Goal: Task Accomplishment & Management: Manage account settings

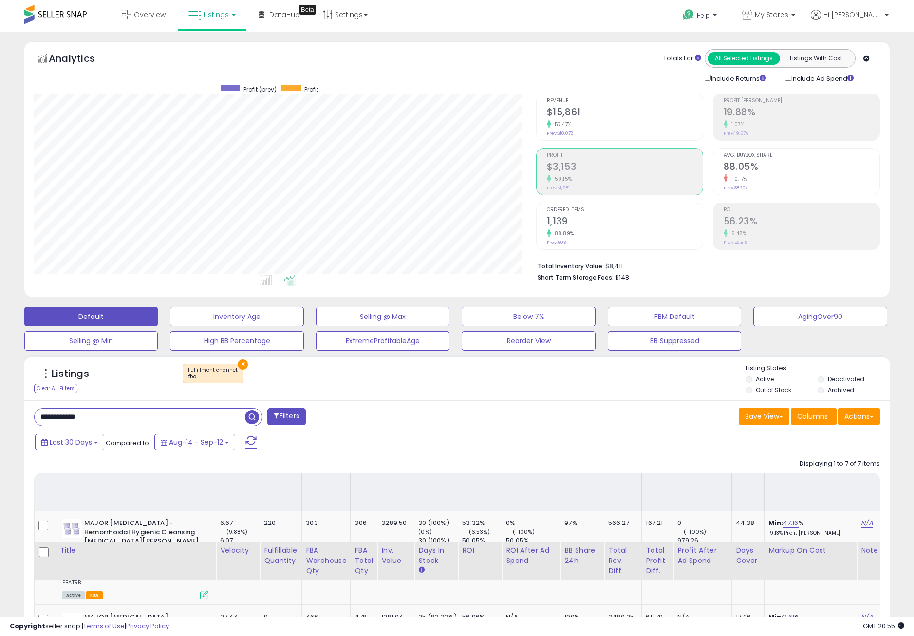
select select "**"
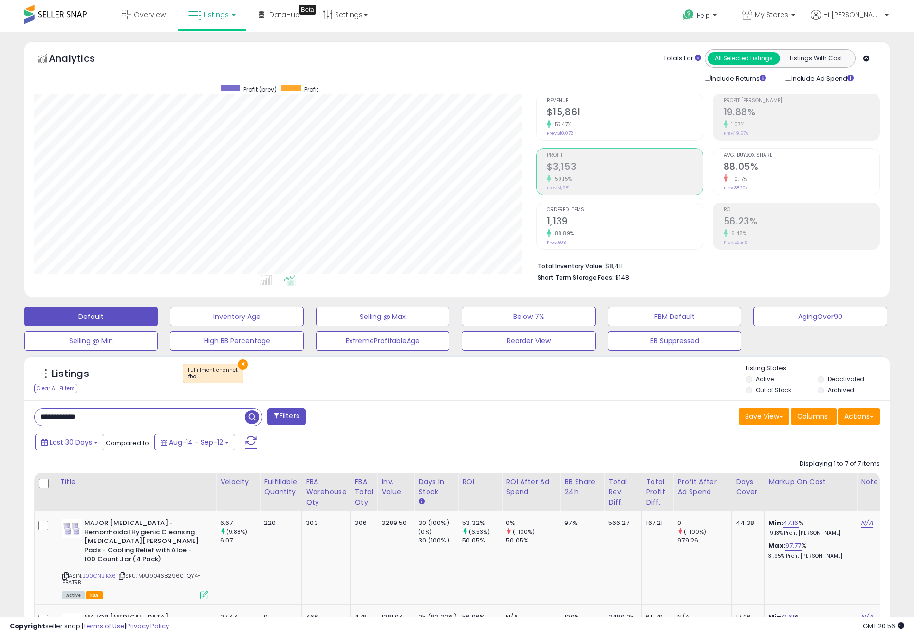
drag, startPoint x: 114, startPoint y: 422, endPoint x: -60, endPoint y: 418, distance: 174.4
click at [0, 418] on html "Unable to login Retrieving listings data.. has not yet accepted the Terms of Us…" at bounding box center [457, 318] width 914 height 636
click at [247, 412] on span "button" at bounding box center [252, 417] width 14 height 14
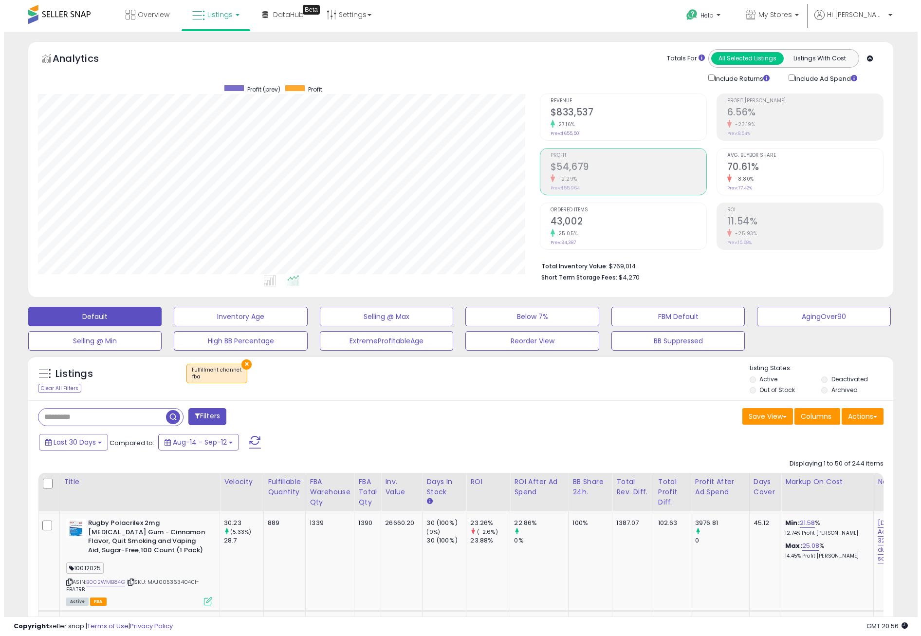
scroll to position [200, 502]
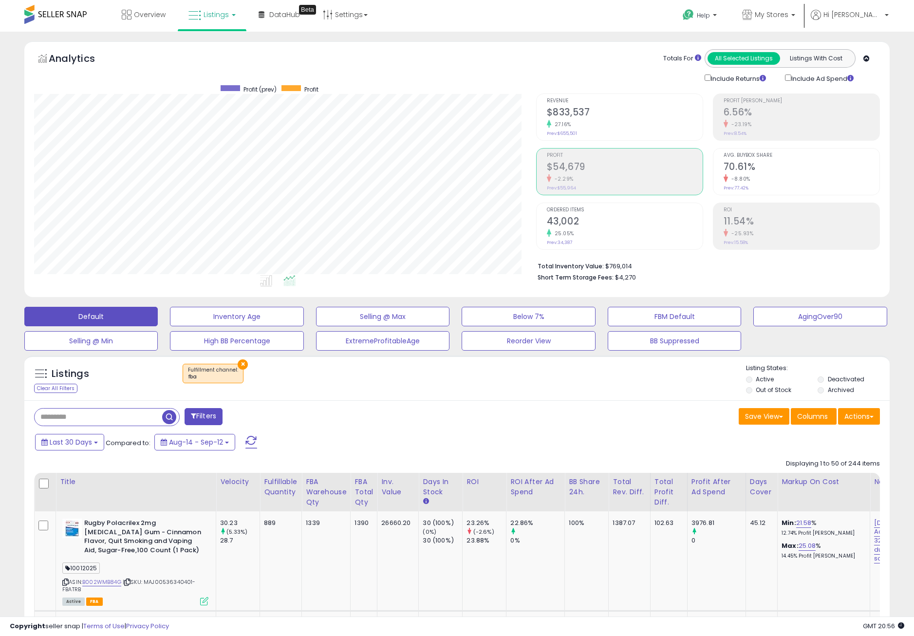
click at [393, 441] on div "Last 30 Days Compared to: Aug-14 - Sep-12" at bounding box center [350, 443] width 635 height 22
click at [602, 184] on div "Profit $54,679 -2.29% Prev: $55,964" at bounding box center [625, 171] width 156 height 44
click at [390, 419] on div "Filters" at bounding box center [242, 417] width 430 height 19
click at [422, 423] on div "Filters" at bounding box center [242, 417] width 430 height 19
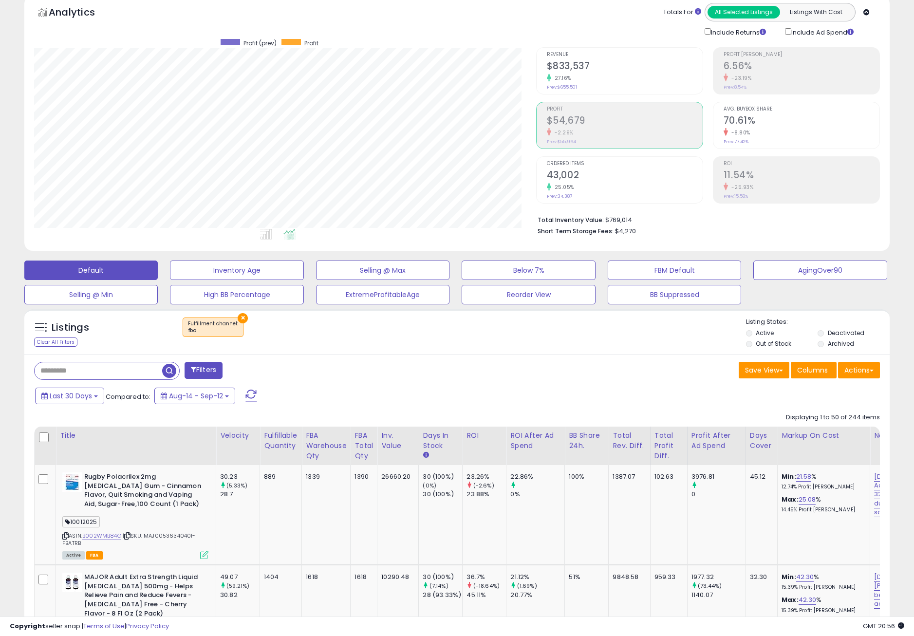
scroll to position [49, 0]
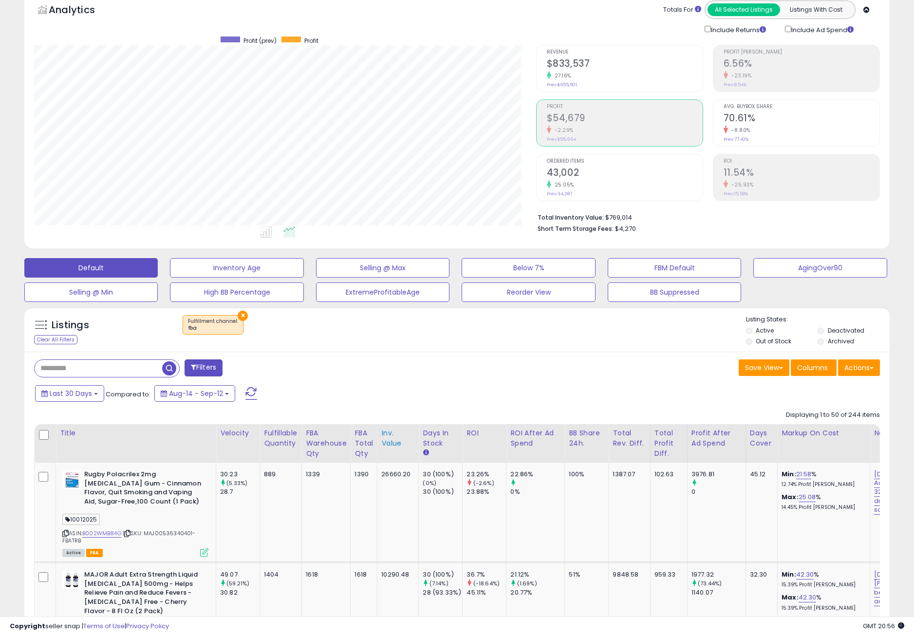
click at [394, 438] on div "Inv. value" at bounding box center [397, 438] width 33 height 20
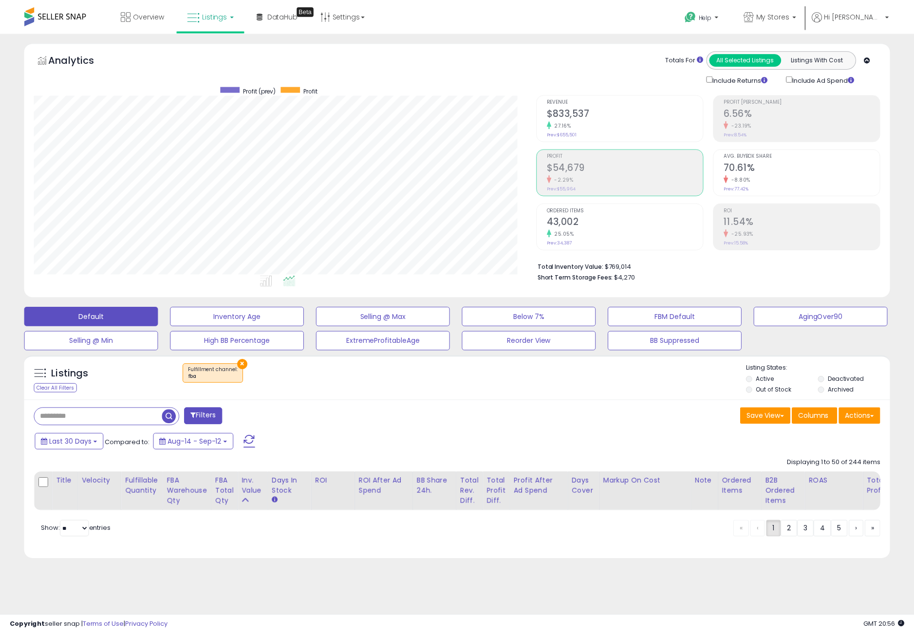
scroll to position [200, 506]
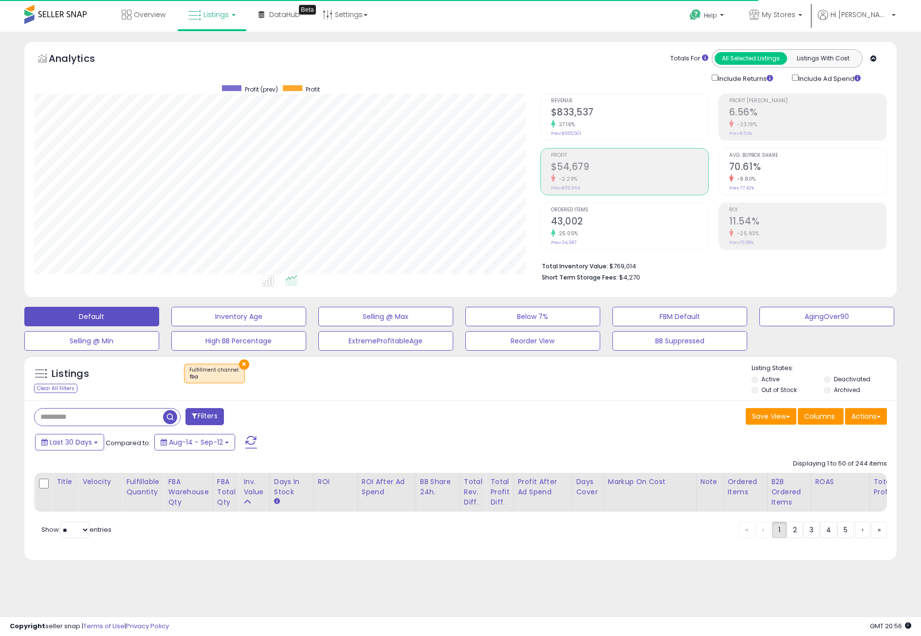
click at [370, 421] on div "Filters" at bounding box center [244, 417] width 434 height 19
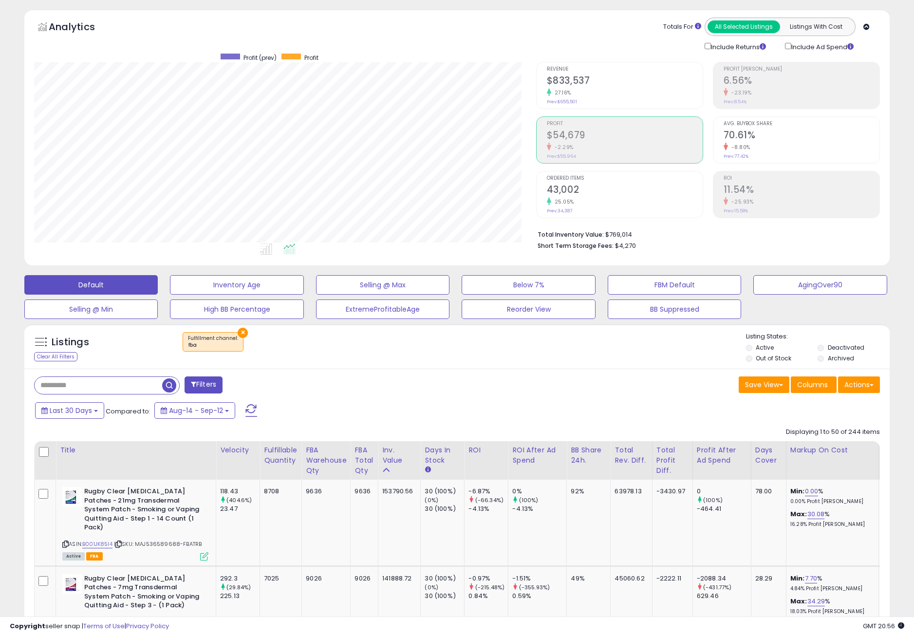
scroll to position [49, 0]
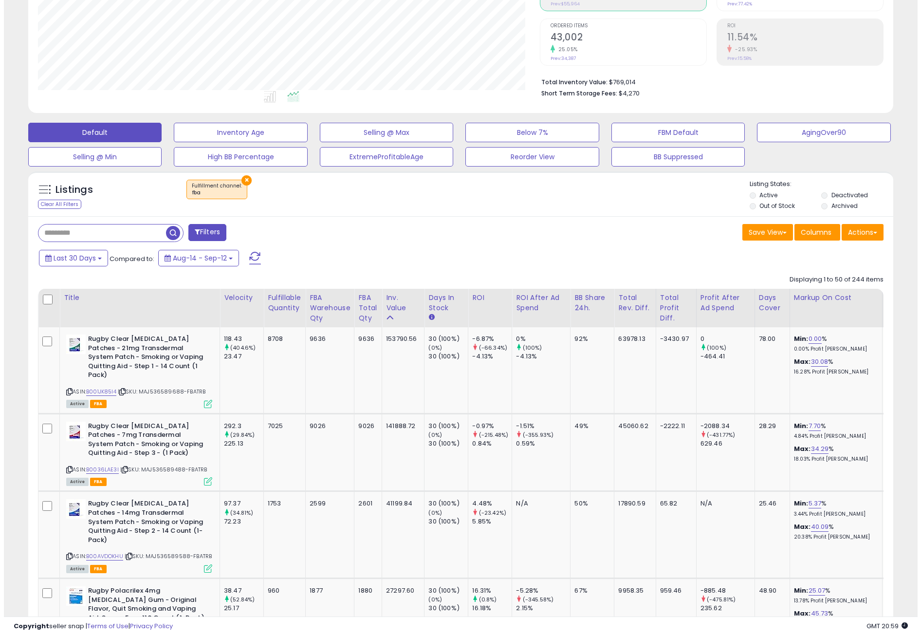
scroll to position [195, 0]
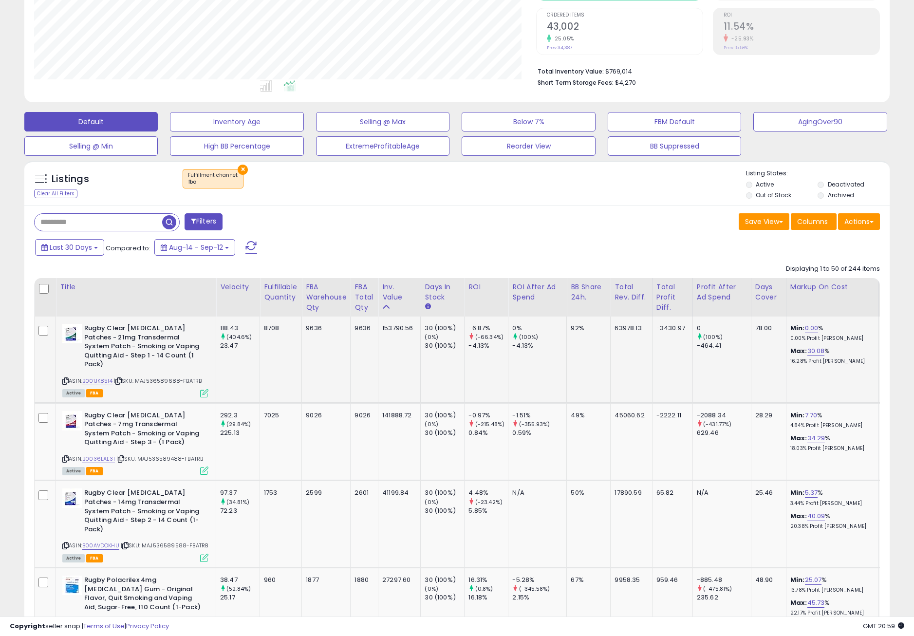
click at [205, 389] on icon at bounding box center [204, 393] width 8 height 8
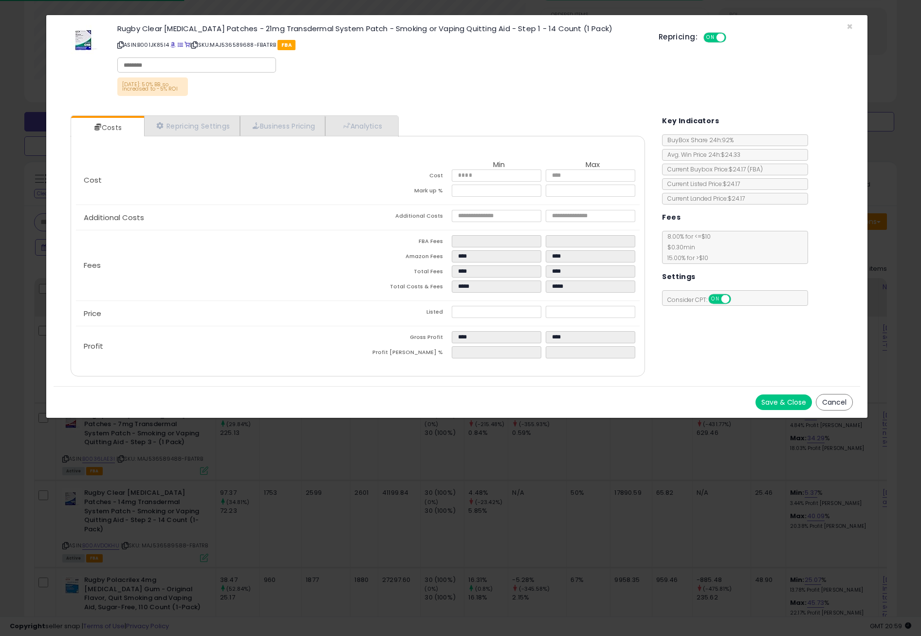
click at [389, 137] on div "Cost Min Max Cost ***** ***** Mark up % **** ***** Additional Costs Additional …" at bounding box center [358, 256] width 575 height 241
drag, startPoint x: 848, startPoint y: 407, endPoint x: 740, endPoint y: 381, distance: 111.3
click at [848, 407] on button "Cancel" at bounding box center [834, 402] width 37 height 17
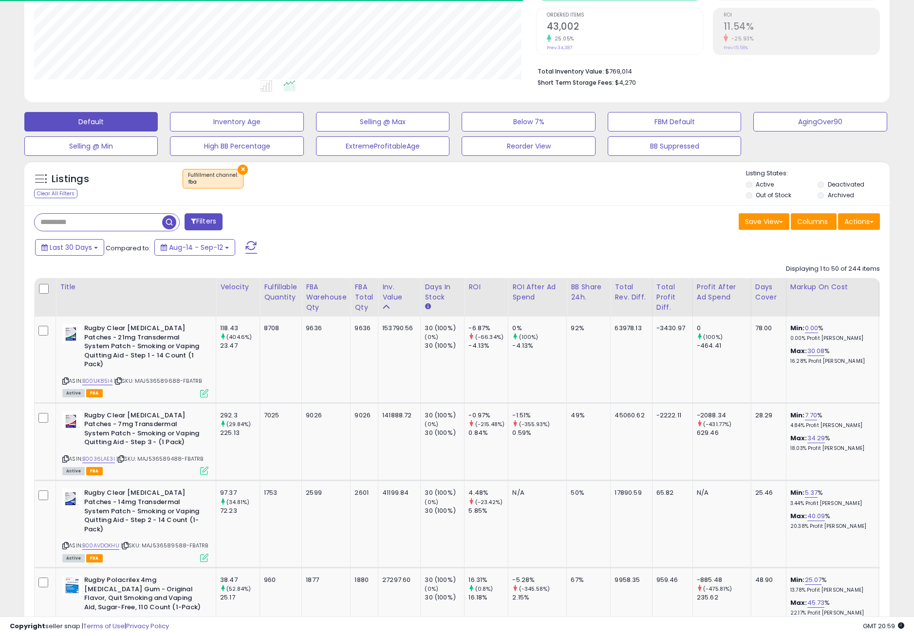
scroll to position [486790, 486487]
click at [59, 244] on span "Last 30 Days" at bounding box center [71, 248] width 42 height 10
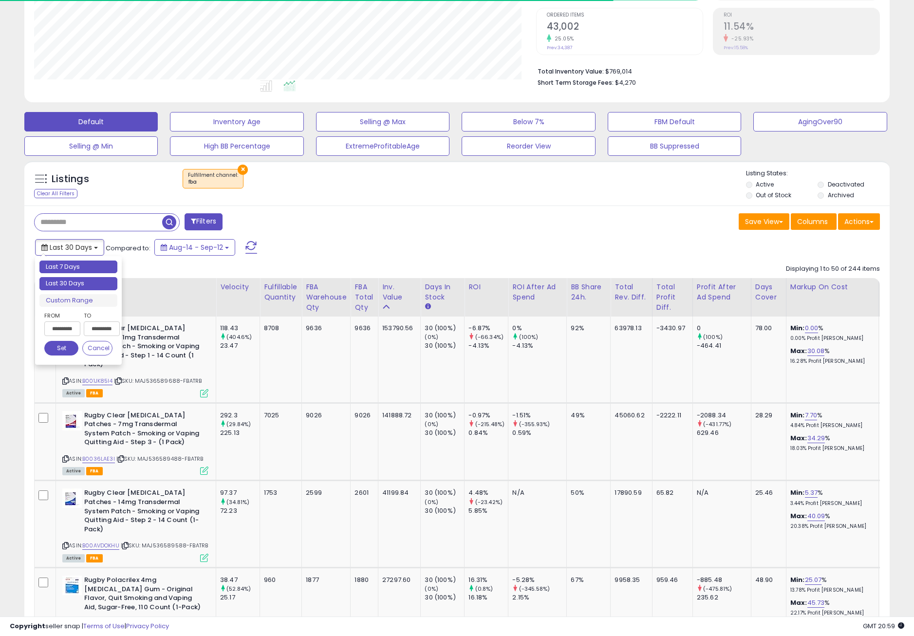
type input "**********"
click at [62, 269] on li "Last 7 Days" at bounding box center [78, 267] width 78 height 13
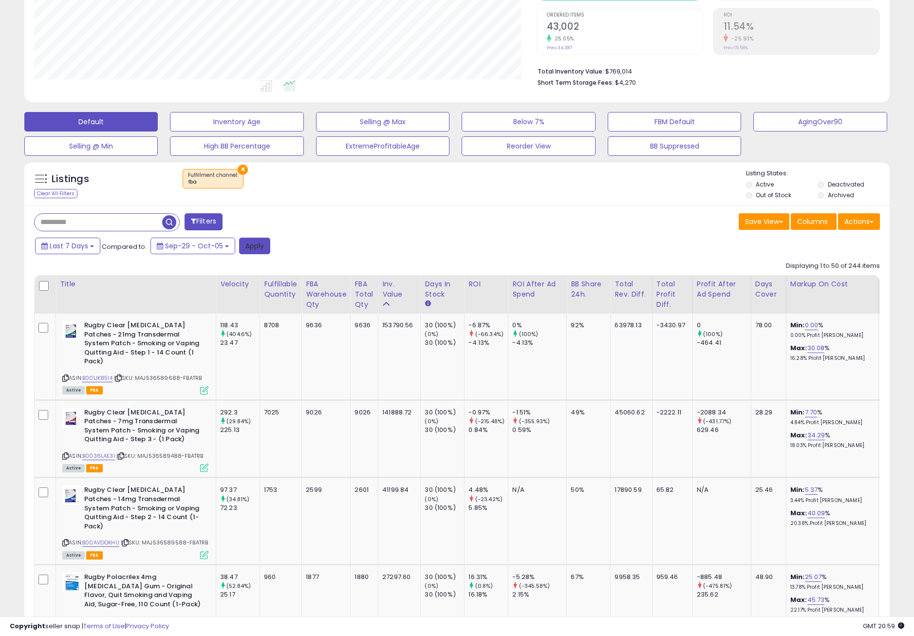
click at [253, 244] on button "Apply" at bounding box center [254, 246] width 31 height 17
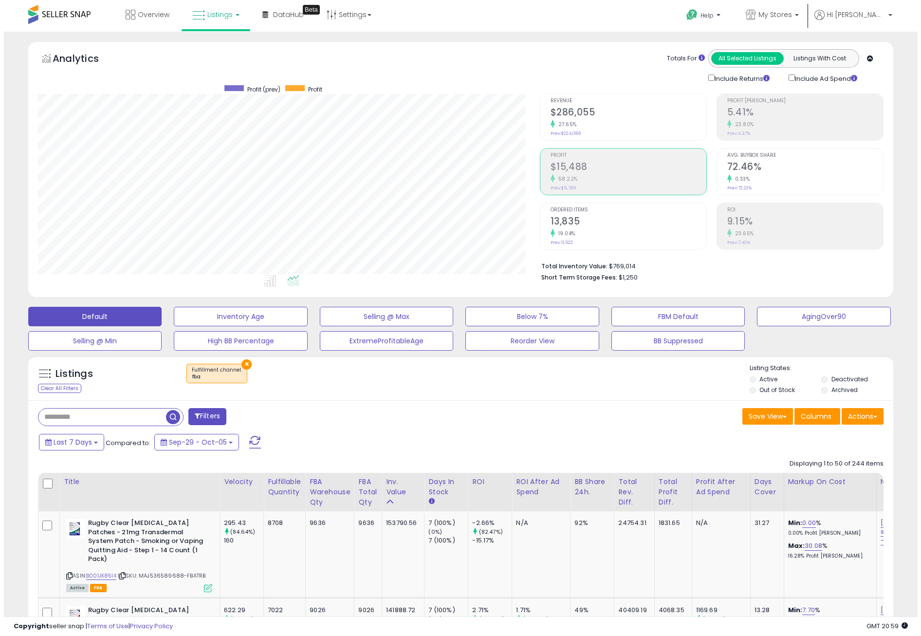
scroll to position [200, 502]
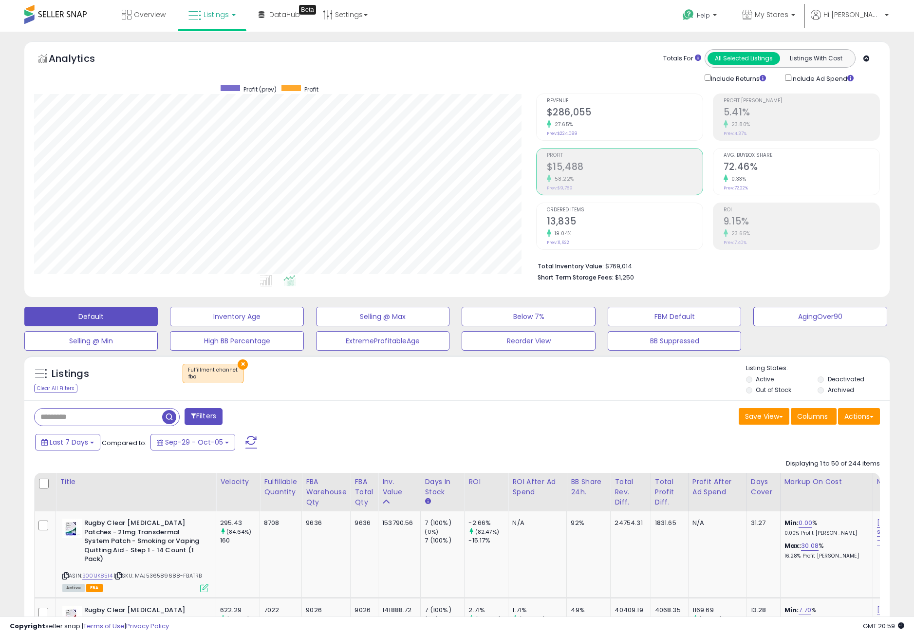
click at [404, 384] on div "× Fulfillment channel : fba" at bounding box center [457, 377] width 575 height 27
click at [360, 373] on div "× Fulfillment channel : fba" at bounding box center [457, 377] width 575 height 27
click at [594, 176] on div "58.22%" at bounding box center [625, 178] width 156 height 9
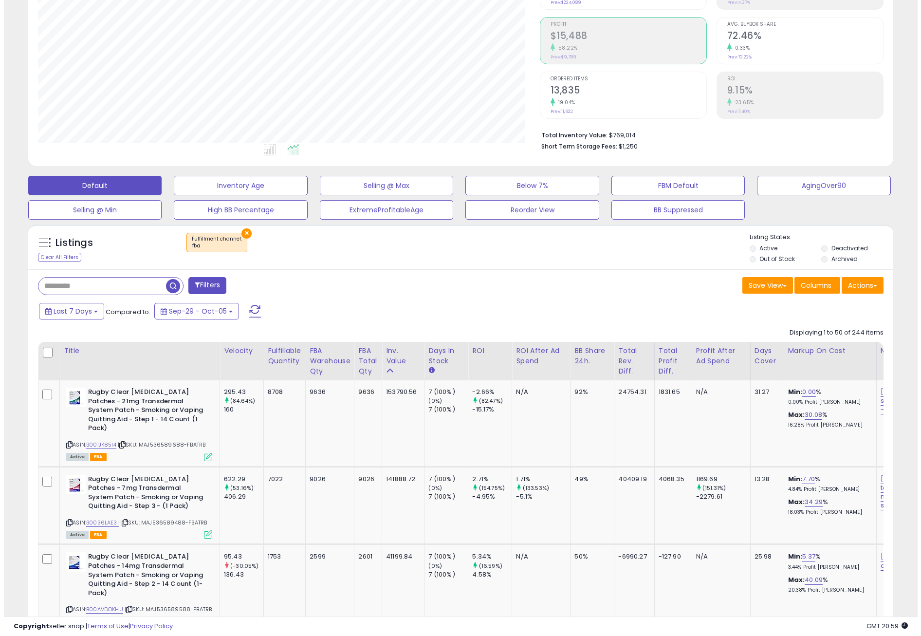
scroll to position [146, 0]
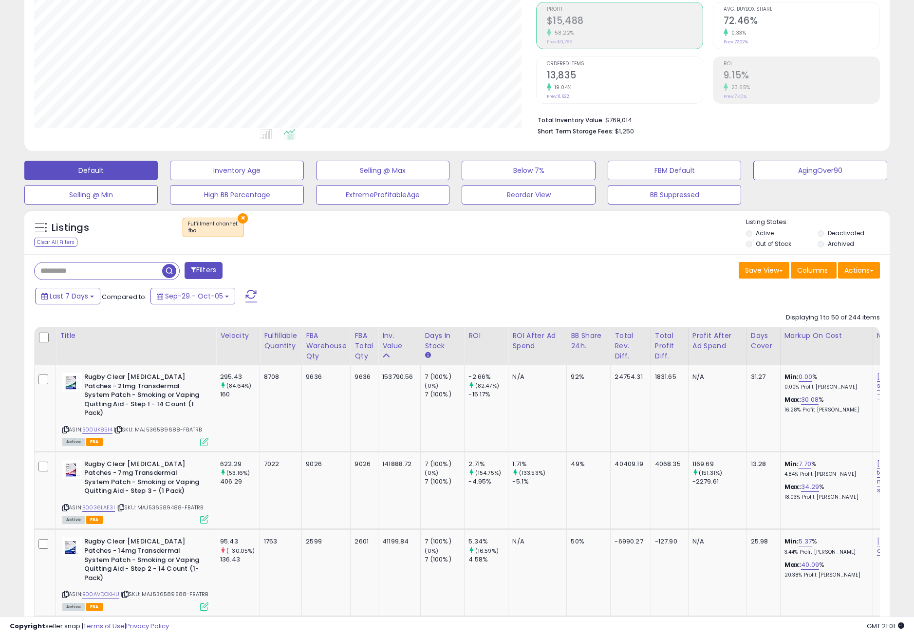
click at [377, 271] on div "Filters" at bounding box center [242, 271] width 430 height 19
click at [199, 516] on div "Active FBA" at bounding box center [135, 519] width 146 height 7
click at [201, 515] on td "Rugby Clear [MEDICAL_DATA] Patches - 7mg Transdermal System Patch - Smoking or …" at bounding box center [136, 490] width 160 height 78
click at [205, 515] on icon at bounding box center [204, 519] width 8 height 8
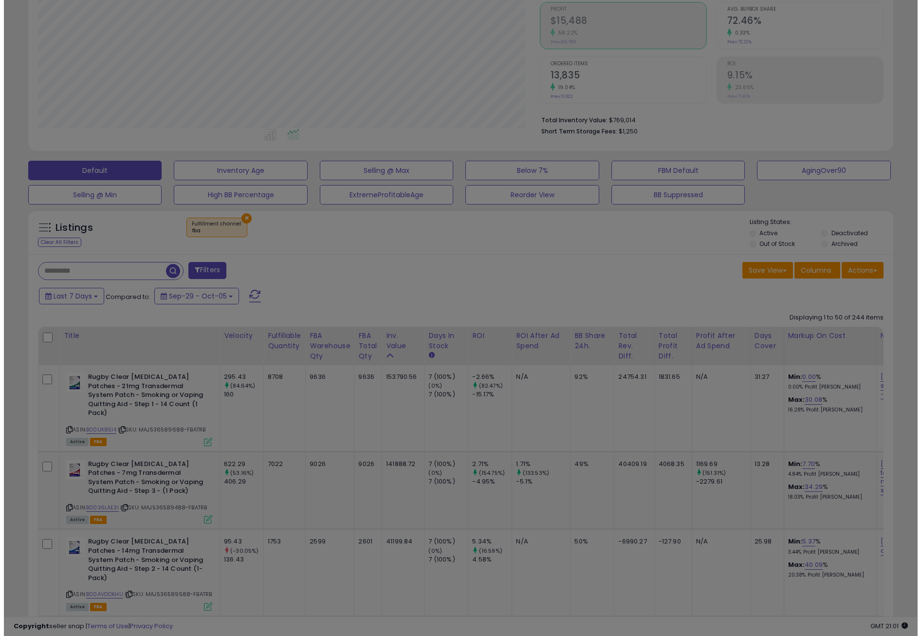
scroll to position [200, 506]
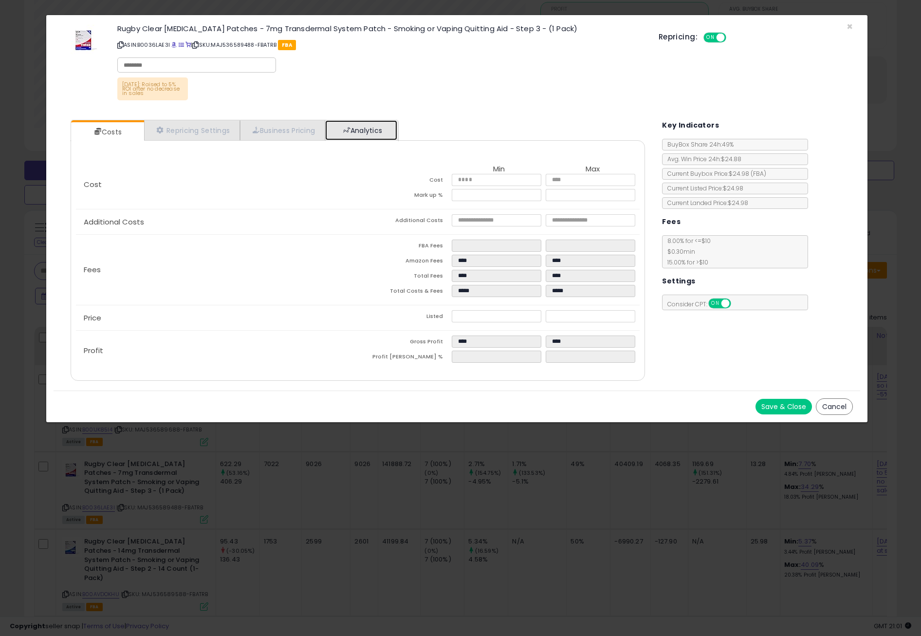
click at [373, 130] on link "Analytics" at bounding box center [361, 130] width 72 height 20
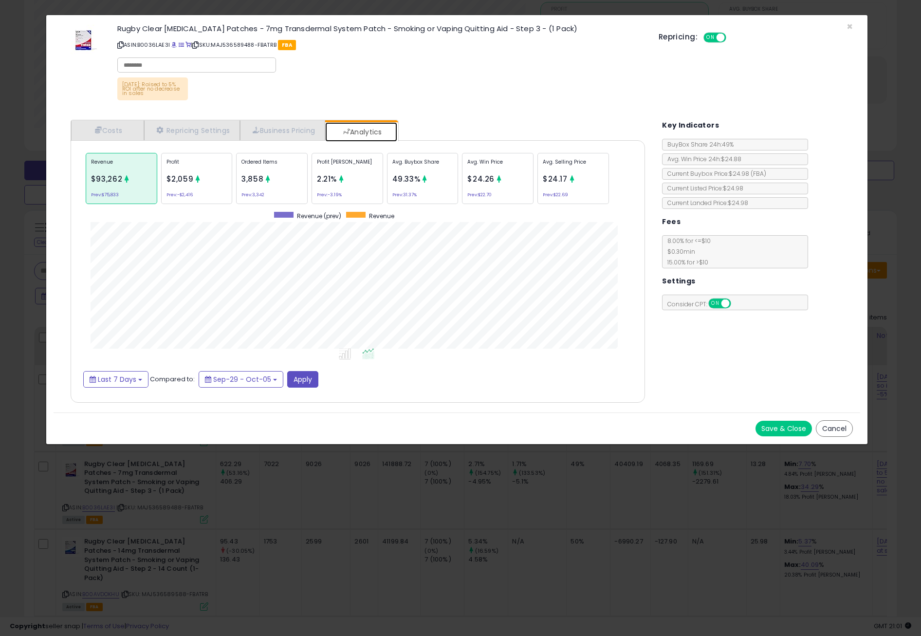
scroll to position [299, 595]
click at [264, 184] on div "Ordered Items 3,858 Prev: 3,342" at bounding box center [272, 178] width 72 height 51
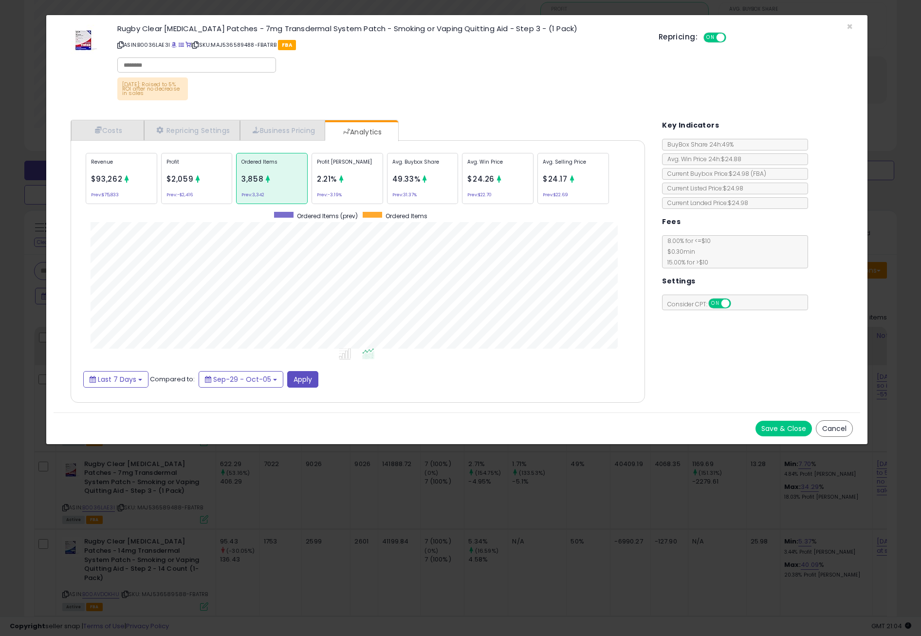
drag, startPoint x: 461, startPoint y: 430, endPoint x: 537, endPoint y: 455, distance: 79.9
click at [461, 430] on div "Save & Close Cancel" at bounding box center [457, 428] width 807 height 32
